Goal: Task Accomplishment & Management: Use online tool/utility

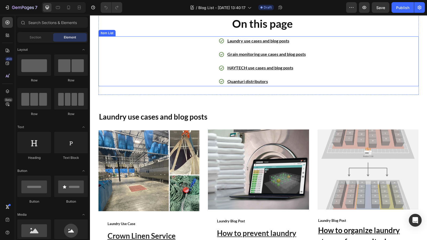
scroll to position [167, 0]
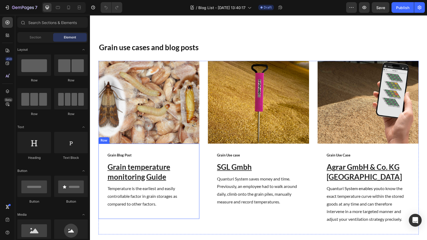
scroll to position [367, 0]
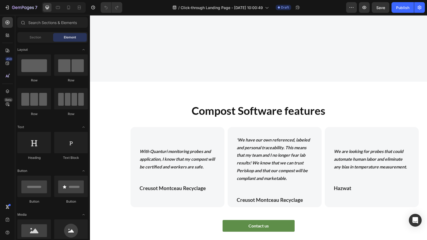
scroll to position [1068, 0]
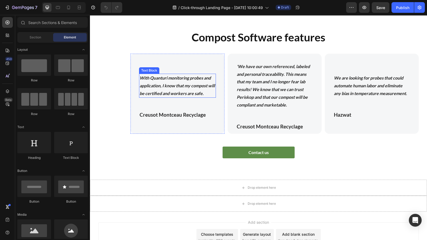
click at [140, 77] on strong "With Quanturi monitoring probes and application, I know that my compost will be…" at bounding box center [177, 85] width 75 height 21
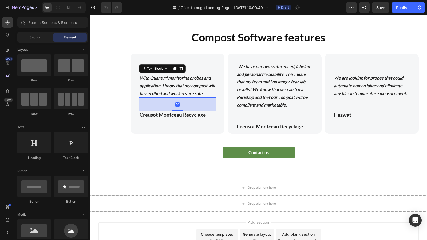
click at [140, 77] on strong "With Quanturi monitoring probes and application, I know that my compost will be…" at bounding box center [177, 85] width 75 height 21
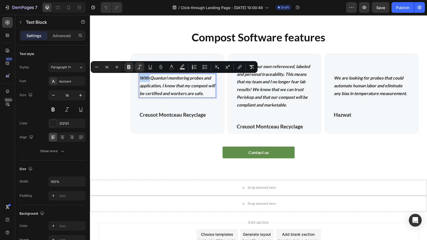
click at [140, 77] on strong "With Quanturi monitoring probes and application, I know that my compost will be…" at bounding box center [177, 85] width 75 height 21
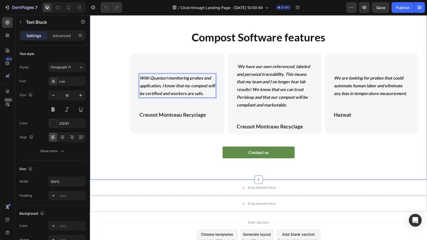
click at [178, 170] on div "Compost Software features Heading With Quanturi monitoring probes and applicati…" at bounding box center [258, 93] width 337 height 171
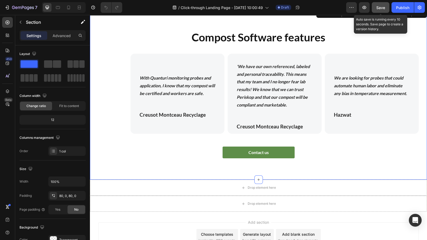
click at [385, 10] on button "Save" at bounding box center [381, 7] width 18 height 11
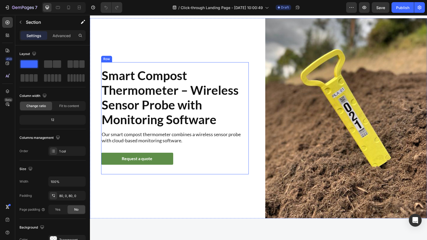
scroll to position [0, 0]
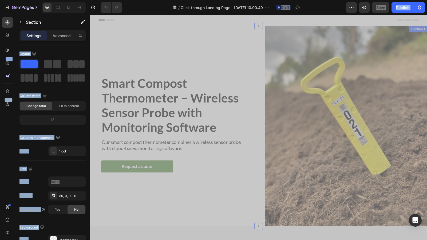
click at [159, 50] on div "Smart Compost Thermometer – Wireless Sensor Probe with Monitoring Software Head…" at bounding box center [176, 126] width 162 height 200
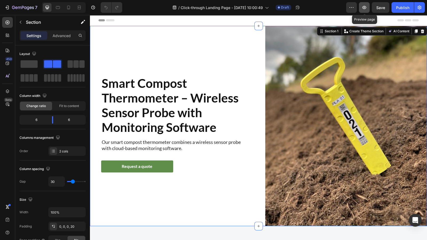
click at [367, 10] on icon "button" at bounding box center [364, 7] width 5 height 5
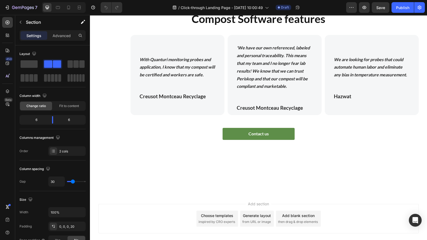
scroll to position [935, 0]
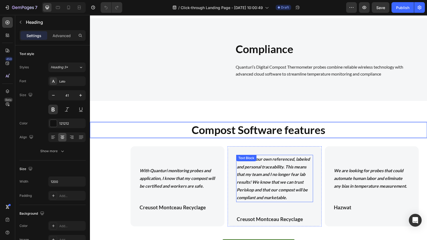
scroll to position [1035, 0]
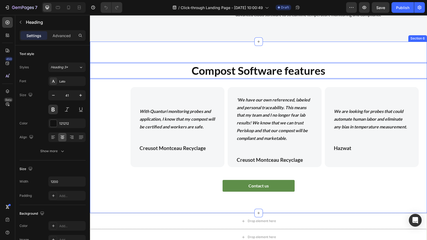
click at [173, 45] on div "Compost Software features Heading 32 With Quanturi monitoring probes and applic…" at bounding box center [258, 127] width 337 height 171
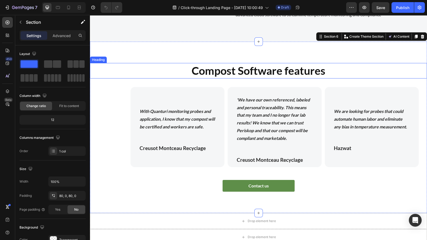
click at [145, 68] on p "Compost Software features" at bounding box center [258, 71] width 319 height 14
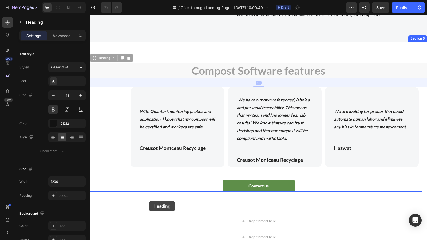
drag, startPoint x: 100, startPoint y: 57, endPoint x: 149, endPoint y: 201, distance: 152.6
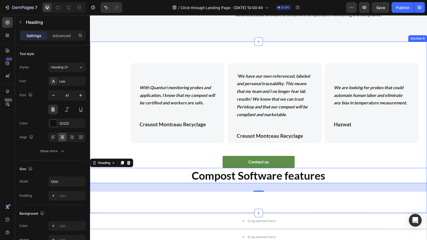
click at [264, 54] on div "With Quanturi monitoring probes and application, I know that my compost will be…" at bounding box center [258, 127] width 337 height 171
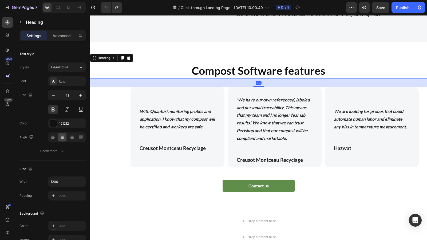
click at [173, 69] on p "Compost Software features" at bounding box center [258, 71] width 319 height 14
click at [122, 59] on icon at bounding box center [122, 58] width 3 height 4
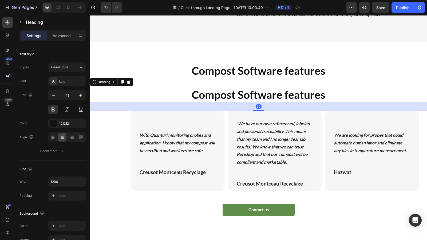
click at [132, 95] on h2 "Compost Software features" at bounding box center [259, 94] width 321 height 15
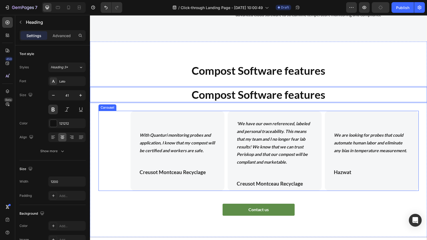
click at [114, 128] on div "With Quanturi monitoring probes and application, I know that my compost will be…" at bounding box center [259, 151] width 321 height 80
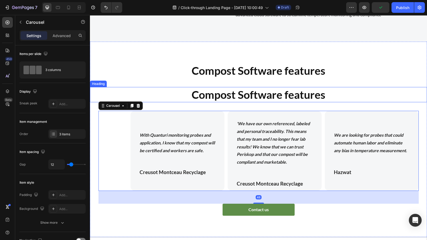
click at [120, 92] on p "Compost Software features" at bounding box center [258, 95] width 319 height 14
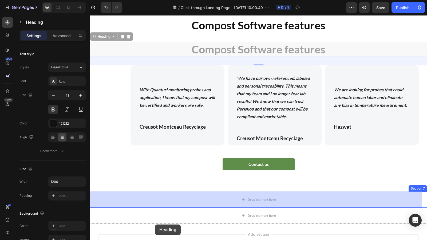
scroll to position [1085, 0]
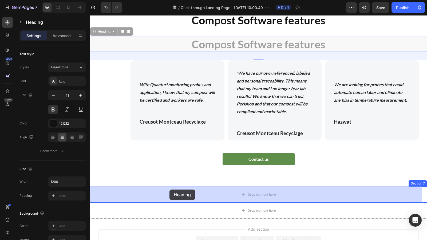
drag, startPoint x: 99, startPoint y: 82, endPoint x: 170, endPoint y: 190, distance: 128.7
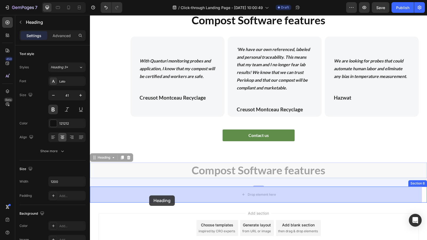
drag, startPoint x: 97, startPoint y: 156, endPoint x: 149, endPoint y: 196, distance: 65.0
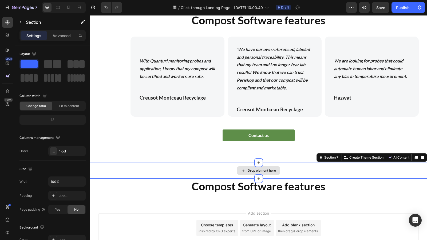
click at [347, 170] on div "Drop element here" at bounding box center [258, 171] width 337 height 16
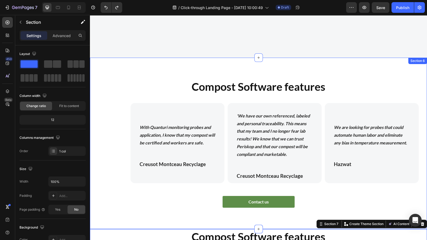
scroll to position [1018, 0]
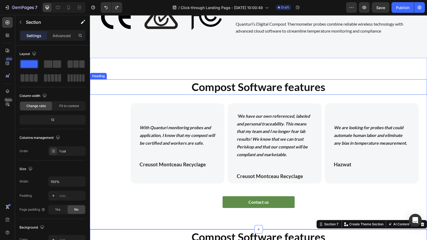
click at [324, 85] on p "Compost Software features" at bounding box center [258, 87] width 319 height 14
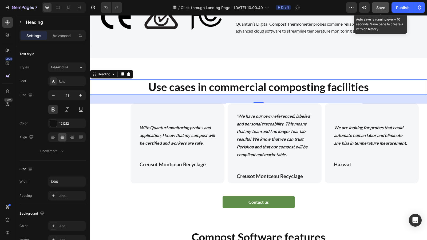
click at [379, 5] on span "Save" at bounding box center [381, 7] width 9 height 5
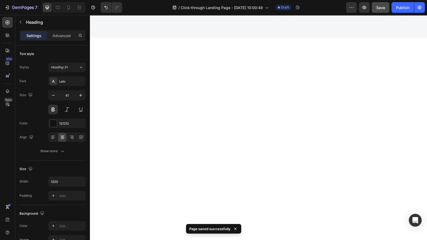
scroll to position [782, 0]
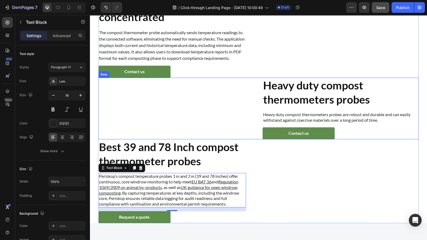
scroll to position [515, 0]
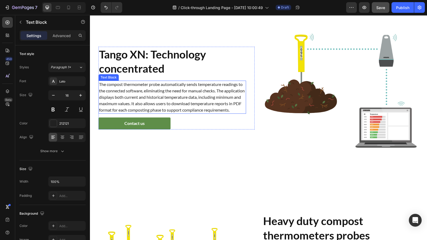
click at [156, 100] on p "The compost thermometer probe automatically sends temperature readings to the c…" at bounding box center [172, 97] width 147 height 32
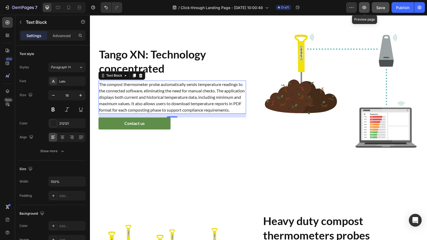
click at [366, 10] on icon "button" at bounding box center [364, 7] width 5 height 5
click at [379, 5] on span "Save" at bounding box center [381, 7] width 9 height 5
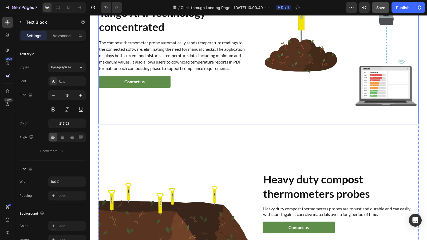
scroll to position [615, 0]
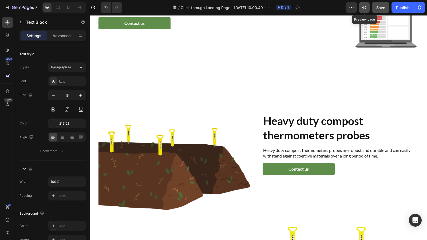
click at [366, 5] on icon "button" at bounding box center [364, 7] width 5 height 5
